Goal: Task Accomplishment & Management: Use online tool/utility

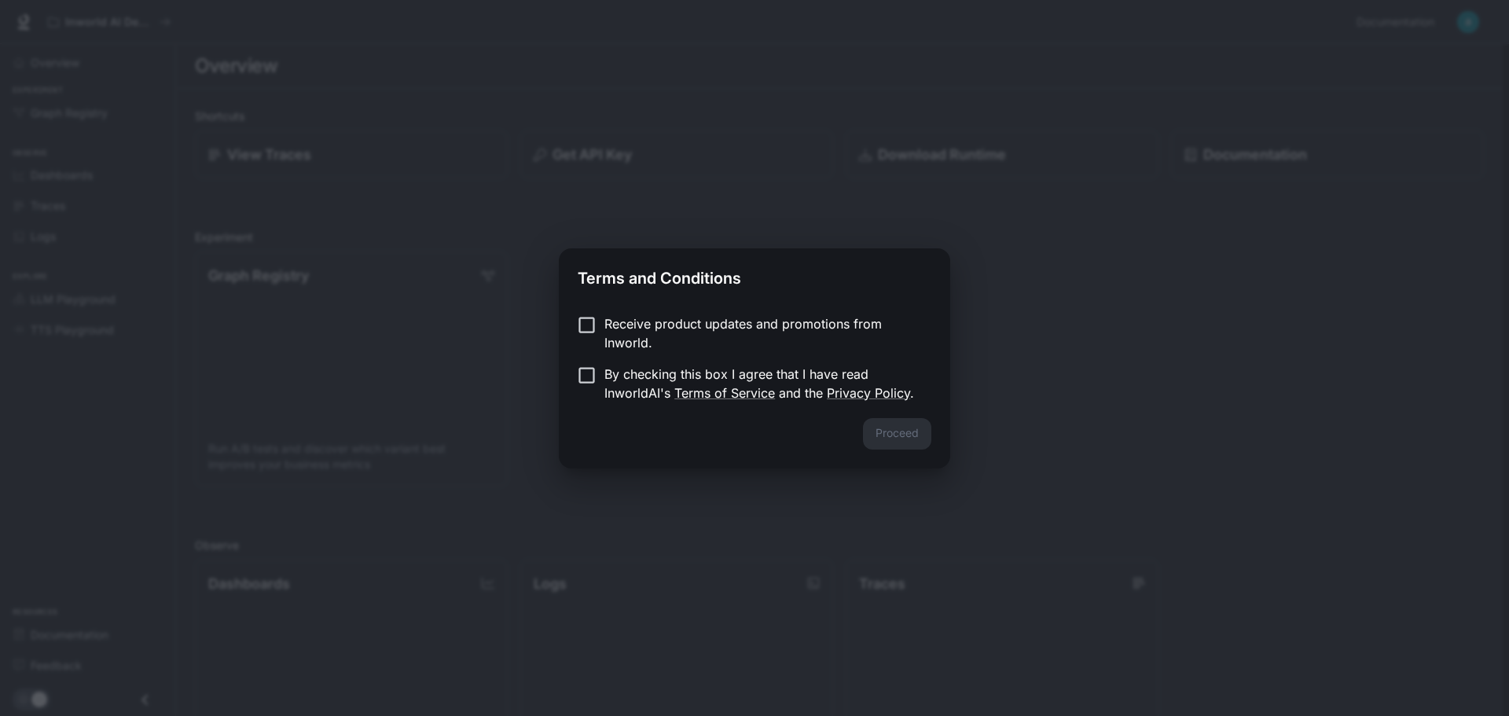
click at [683, 342] on p "Receive product updates and promotions from Inworld." at bounding box center [761, 333] width 314 height 38
click at [608, 347] on p "Receive product updates and promotions from Inworld." at bounding box center [761, 333] width 314 height 38
click at [886, 431] on button "Proceed" at bounding box center [897, 433] width 68 height 31
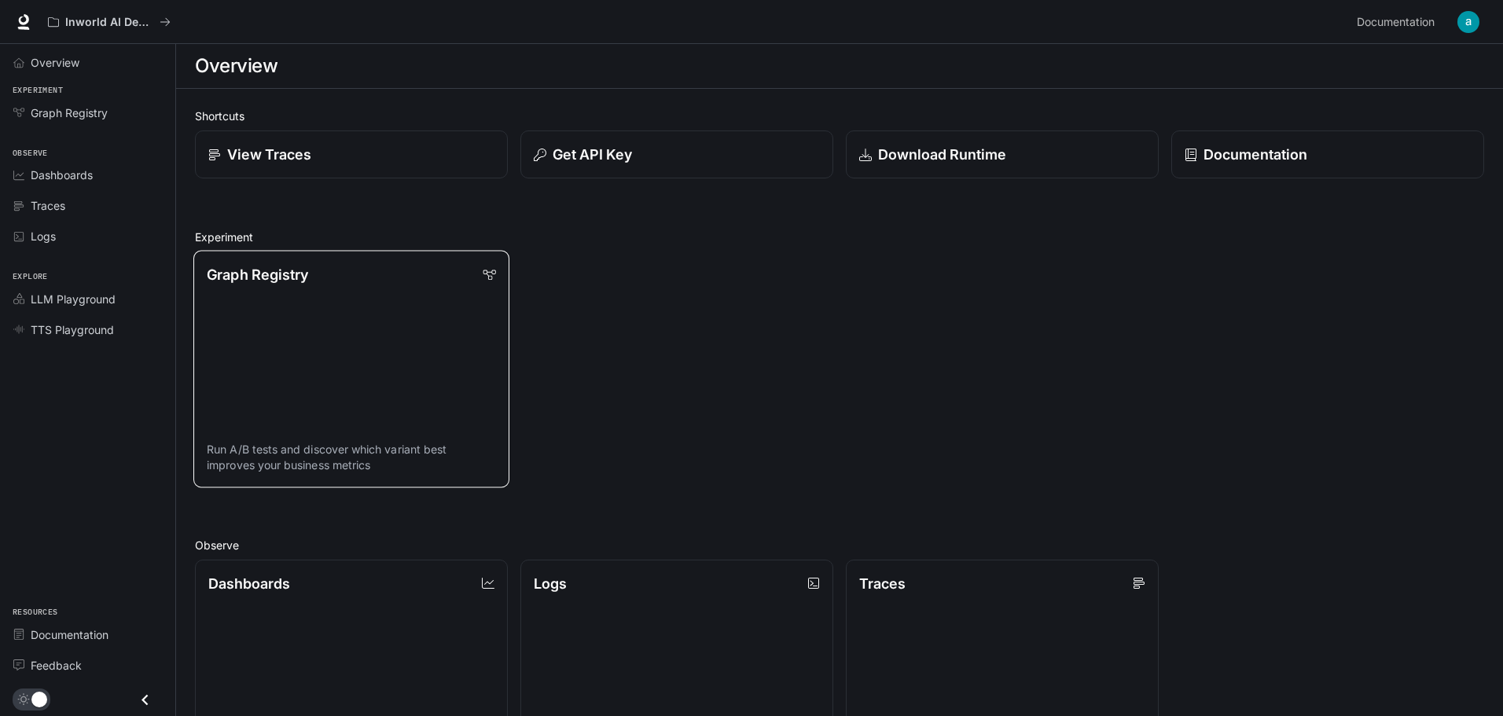
click at [443, 311] on link "Graph Registry Run A/B tests and discover which variant best improves your busi…" at bounding box center [351, 369] width 316 height 237
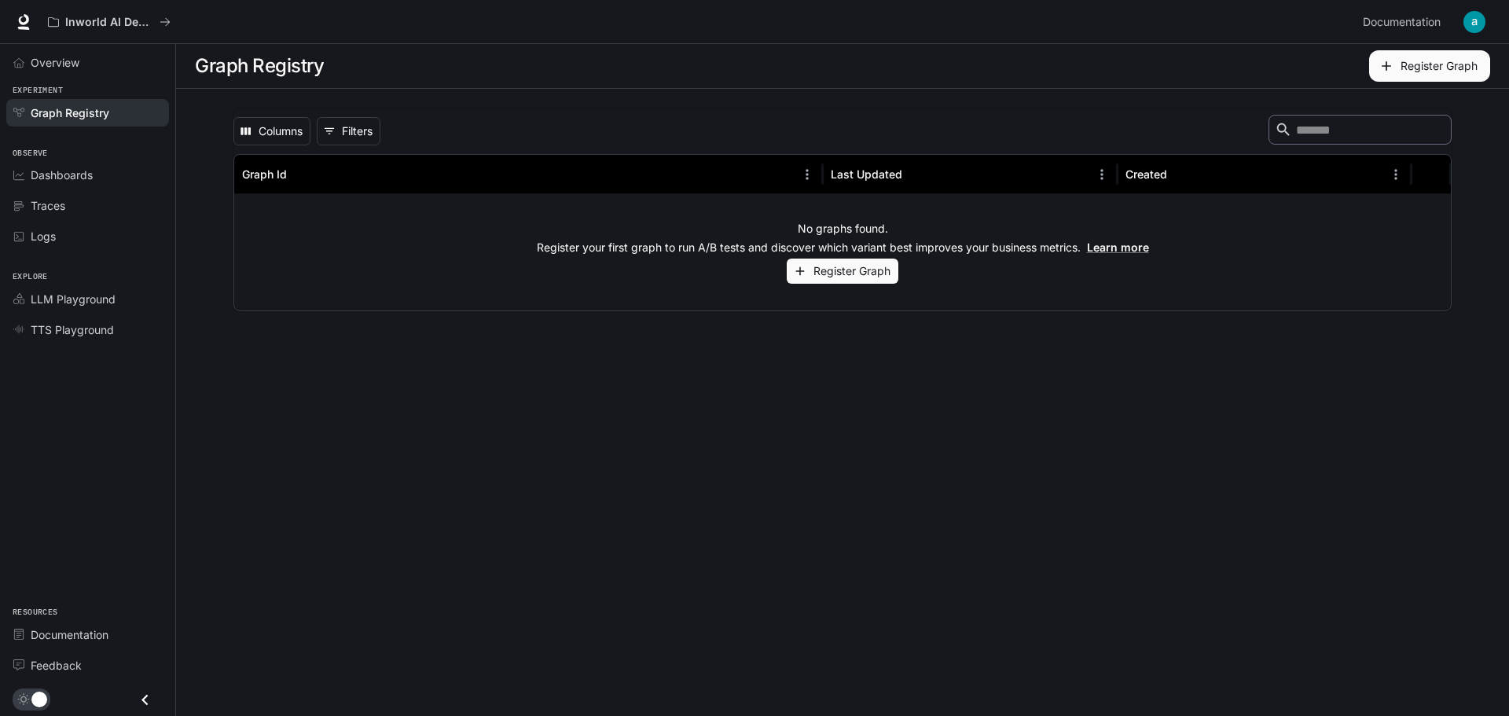
click at [1399, 65] on button "Register Graph" at bounding box center [1429, 65] width 121 height 31
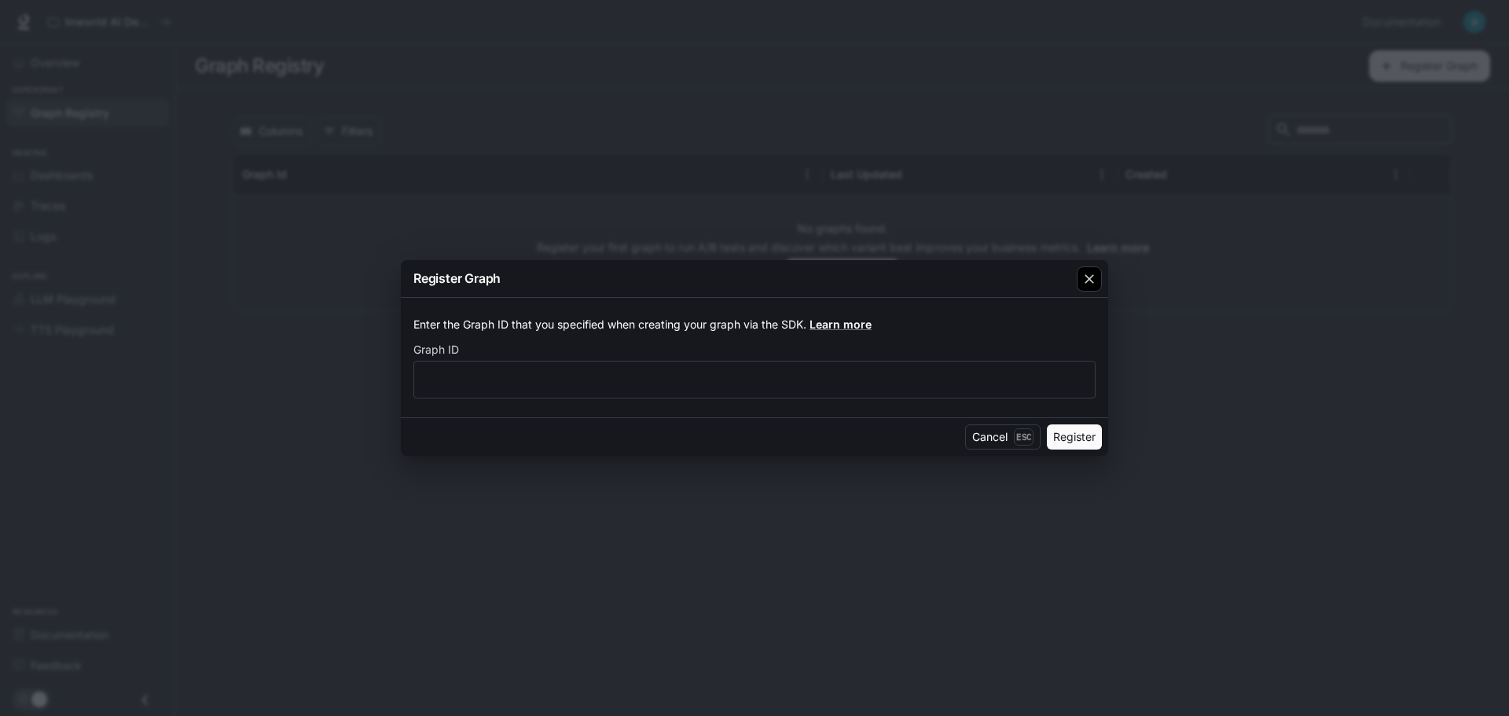
click at [1081, 293] on button "button" at bounding box center [1089, 279] width 38 height 38
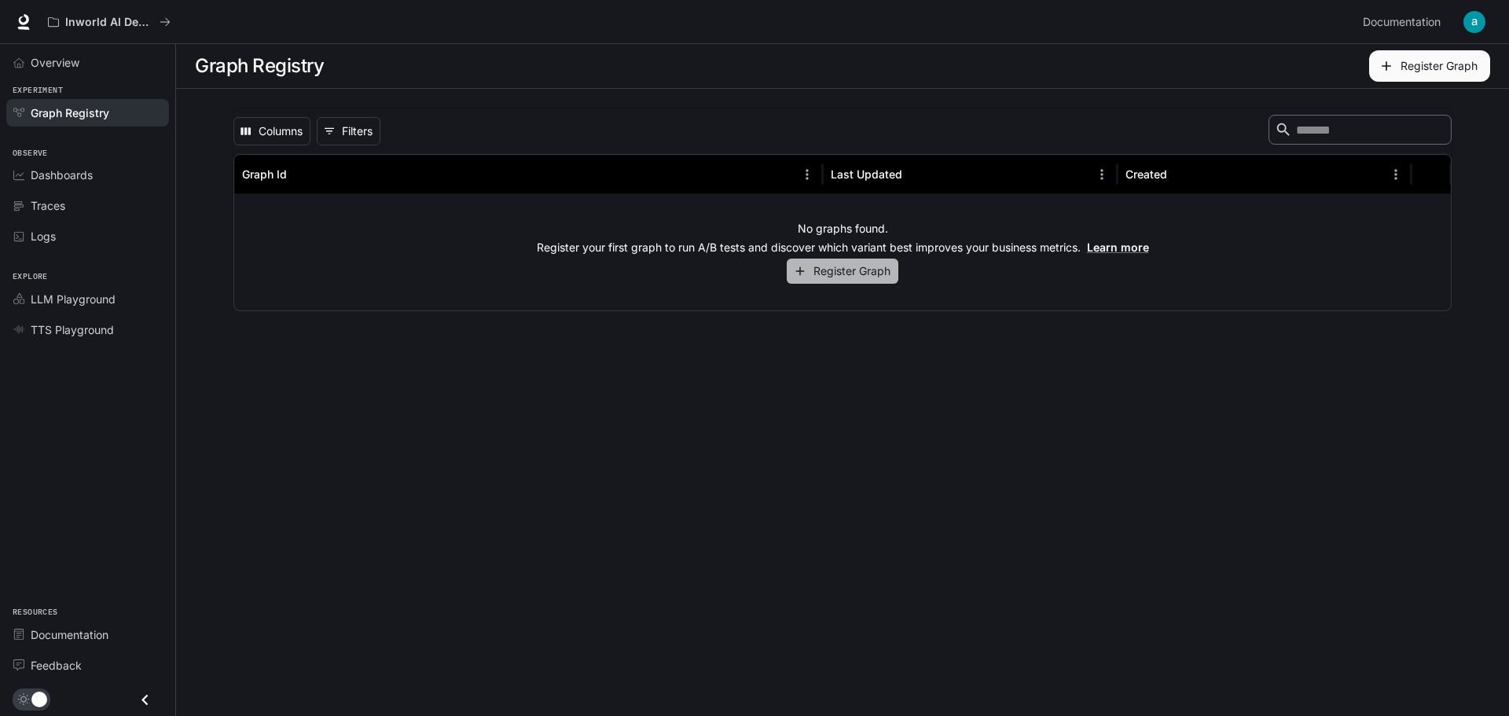
click at [826, 280] on button "Register Graph" at bounding box center [843, 272] width 112 height 26
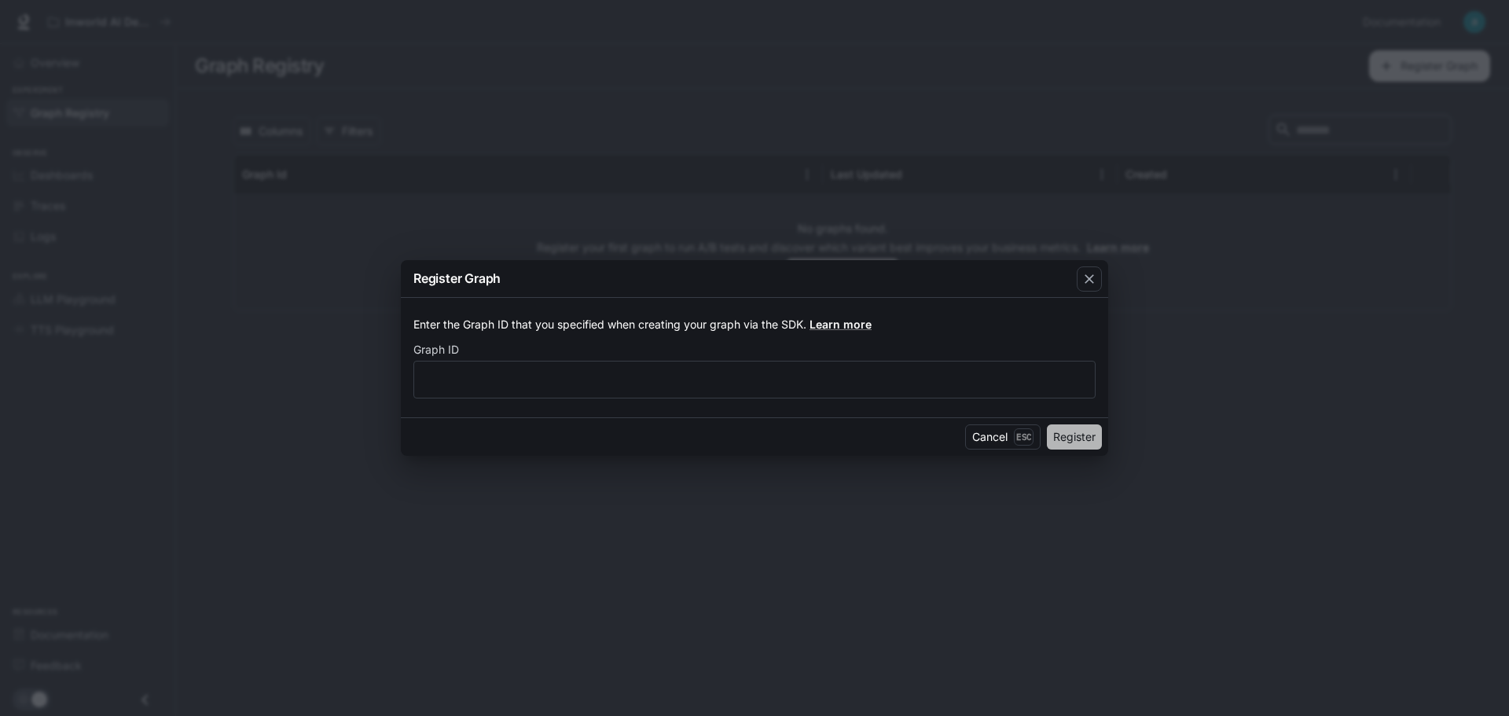
click at [1064, 434] on button "Register" at bounding box center [1074, 436] width 55 height 25
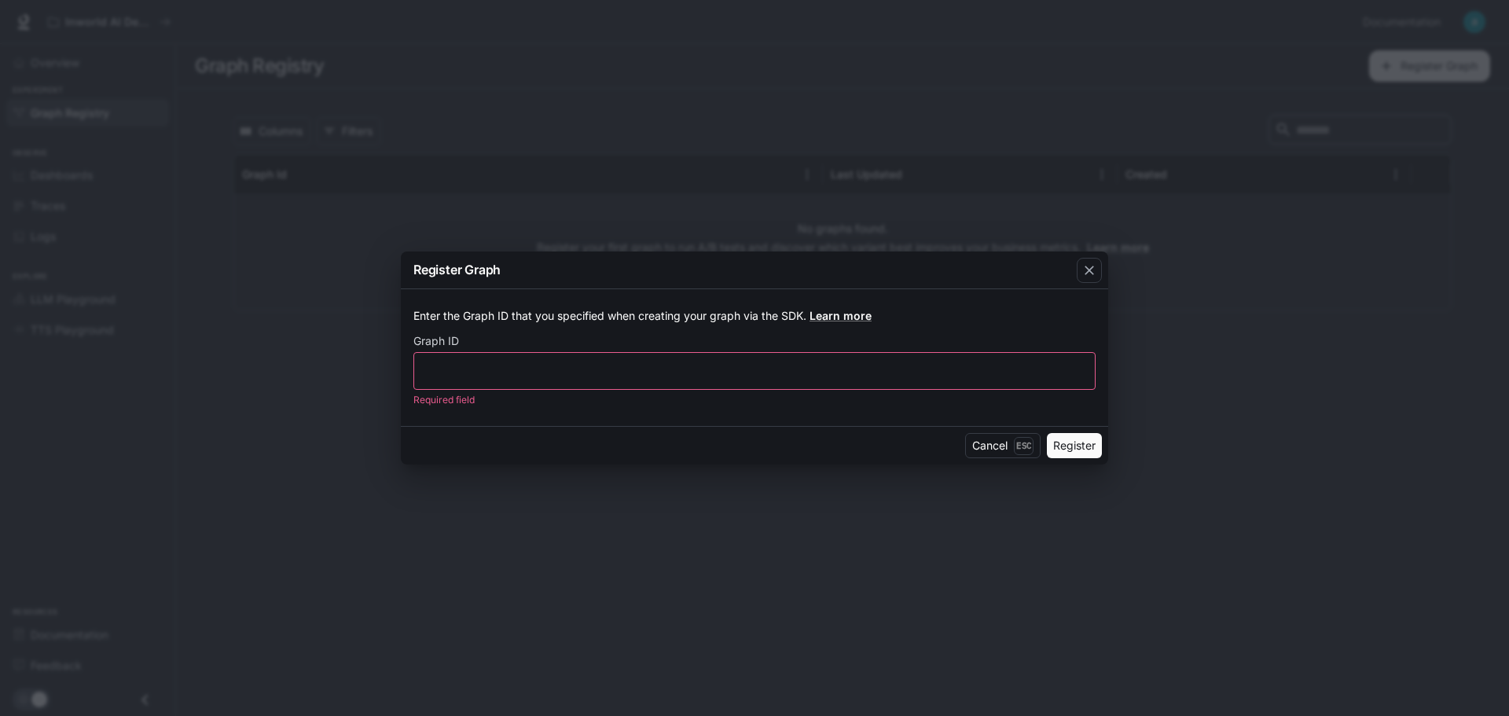
click at [904, 380] on div "​" at bounding box center [754, 371] width 682 height 38
click at [1296, 448] on div "Register Graph Enter the Graph ID that you specified when creating your graph v…" at bounding box center [754, 358] width 1509 height 716
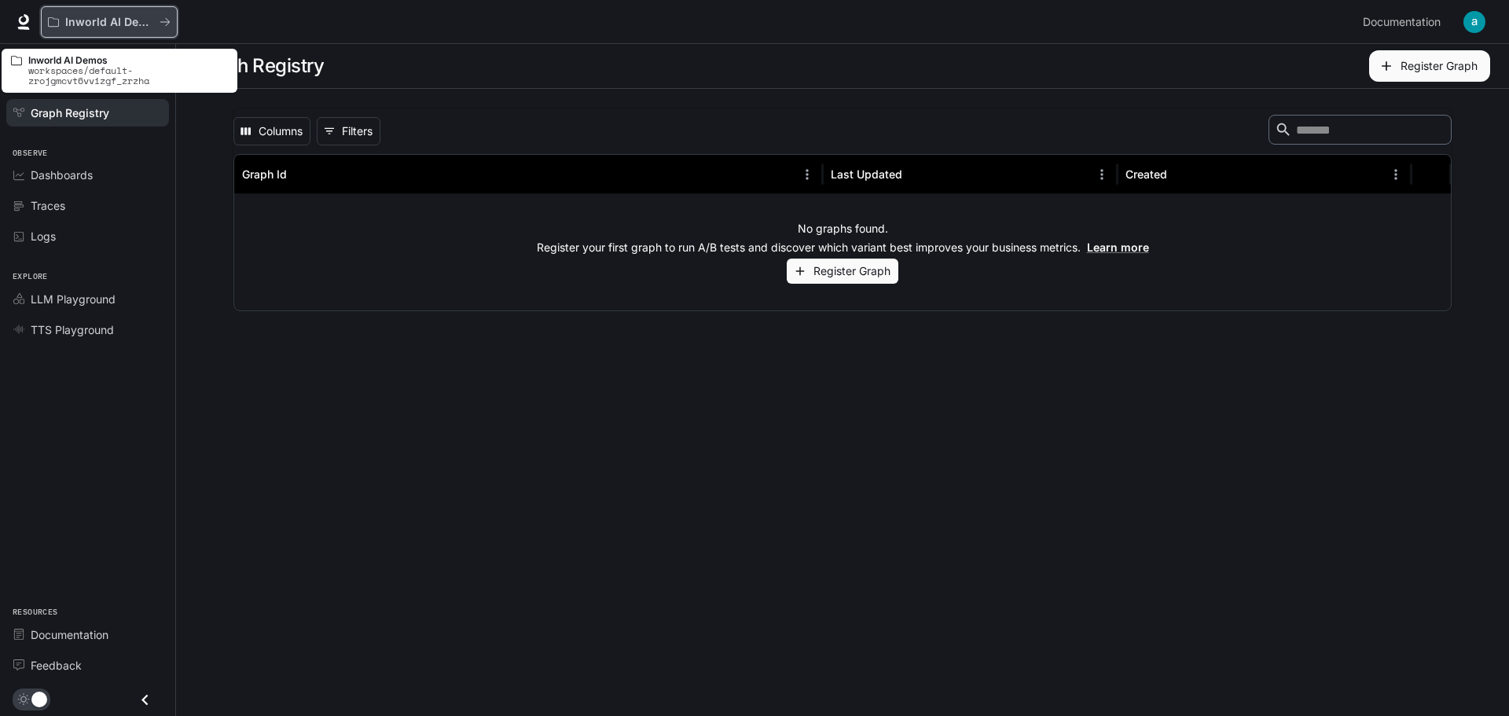
click at [114, 22] on p "Inworld AI Demos" at bounding box center [109, 22] width 88 height 13
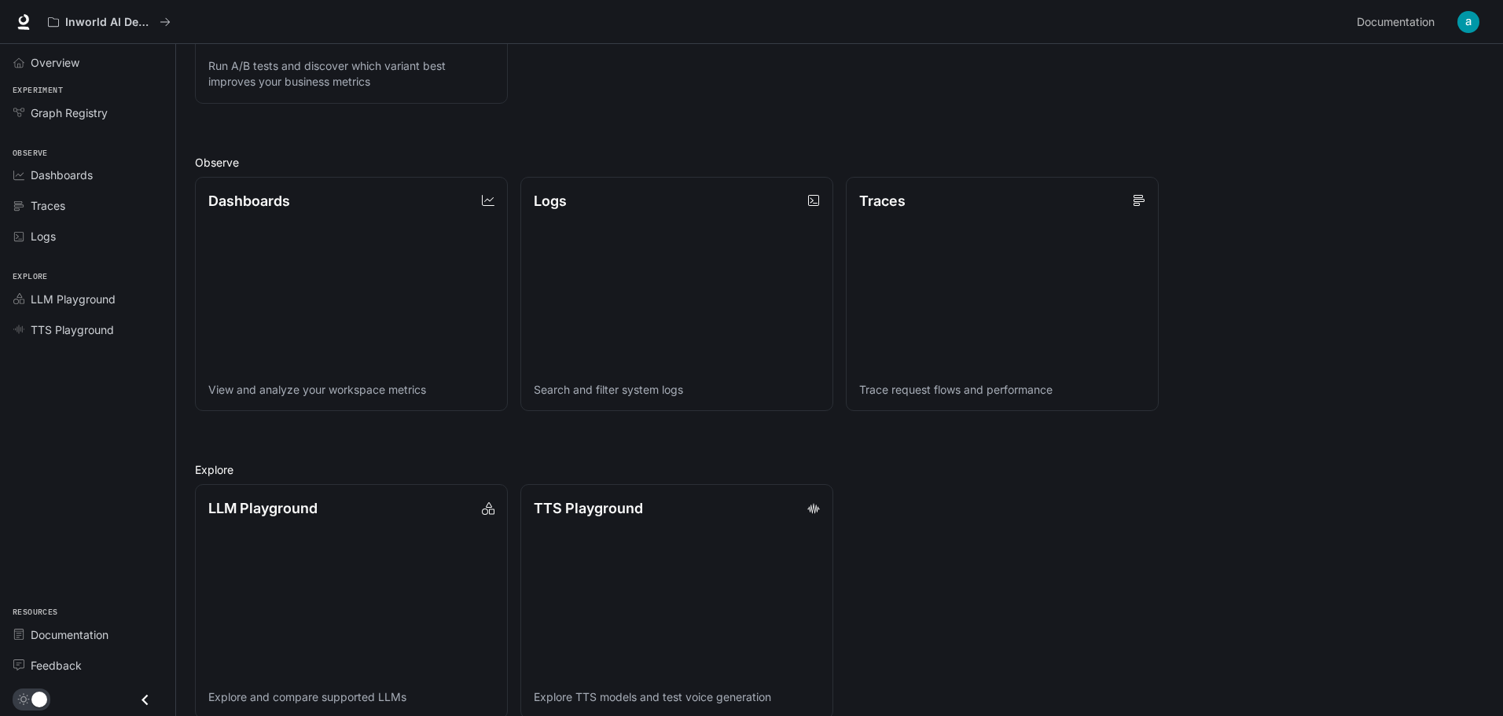
scroll to position [405, 0]
